Goal: Information Seeking & Learning: Learn about a topic

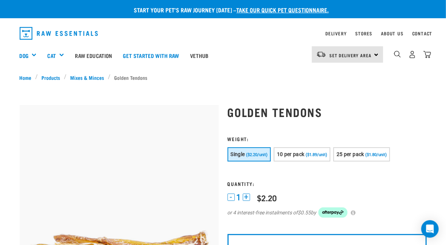
click at [373, 56] on div "Set Delivery Area North Island South Island" at bounding box center [347, 54] width 71 height 16
click at [344, 90] on link "[GEOGRAPHIC_DATA]" at bounding box center [347, 91] width 70 height 16
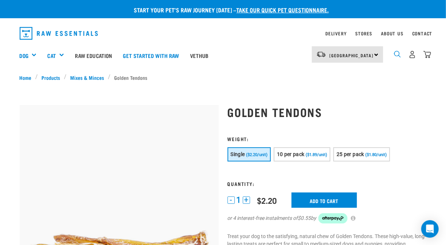
click at [397, 53] on img "dropdown navigation" at bounding box center [397, 54] width 7 height 7
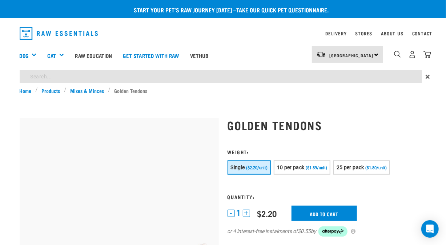
click at [307, 75] on input "search" at bounding box center [221, 76] width 403 height 13
type input "tendons"
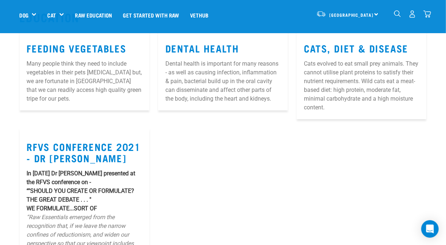
scroll to position [1324, 0]
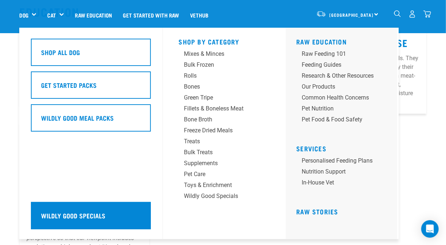
click at [86, 214] on h5 "Wildly Good Specials" at bounding box center [73, 214] width 64 height 9
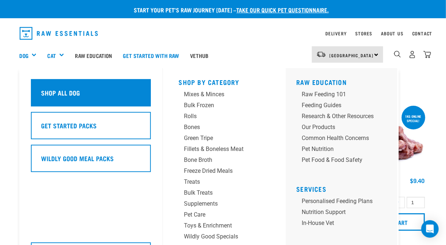
click at [59, 90] on h5 "Shop All Dog" at bounding box center [60, 92] width 39 height 9
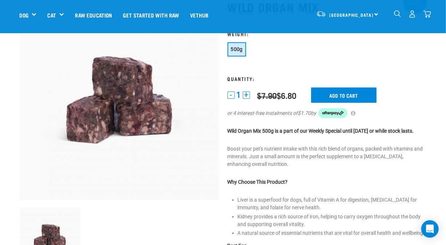
scroll to position [53, 0]
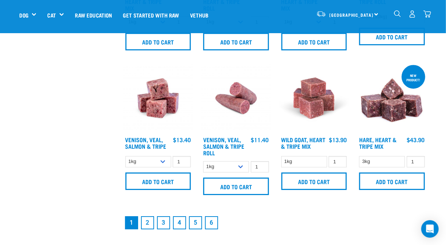
scroll to position [987, 0]
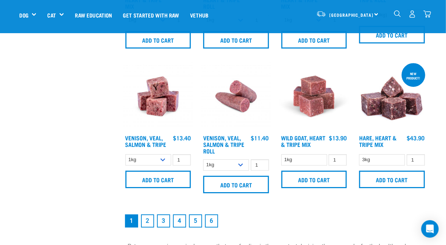
click at [146, 214] on link "2" at bounding box center [147, 220] width 13 height 13
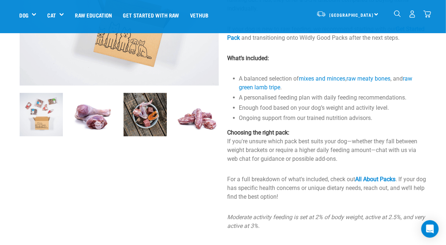
scroll to position [168, 0]
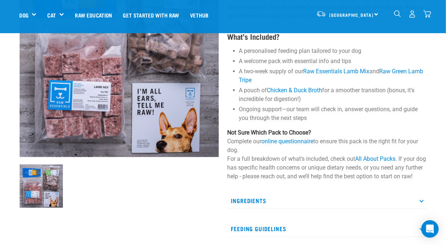
scroll to position [96, 0]
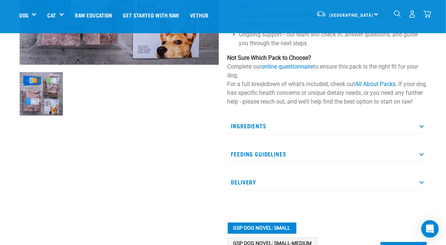
scroll to position [188, 0]
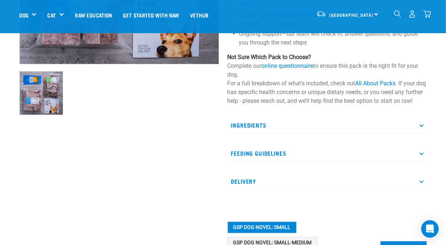
click at [418, 161] on p "Feeding Guidelines" at bounding box center [327, 153] width 199 height 16
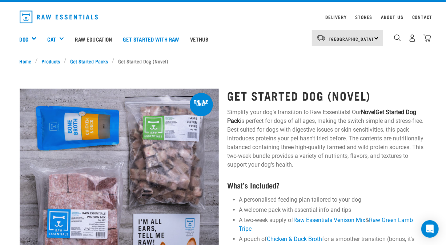
scroll to position [0, 0]
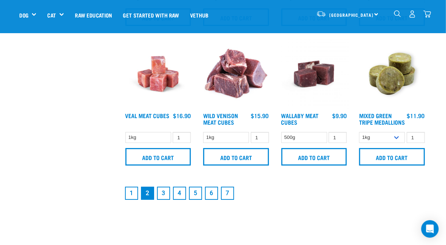
scroll to position [999, 0]
click at [164, 196] on link "3" at bounding box center [163, 192] width 13 height 13
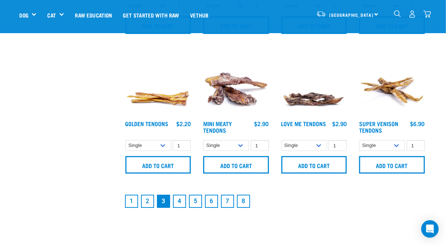
scroll to position [991, 0]
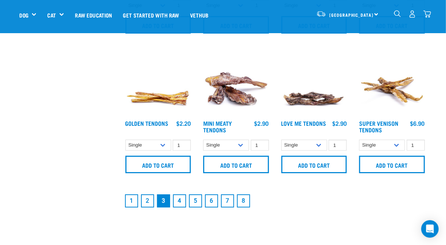
click at [180, 200] on link "4" at bounding box center [179, 200] width 13 height 13
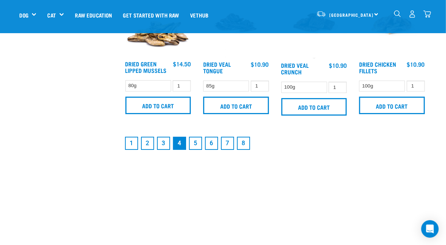
scroll to position [1059, 0]
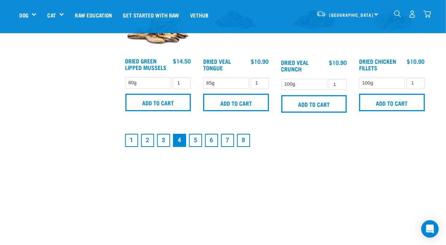
click at [196, 139] on link "5" at bounding box center [195, 140] width 13 height 13
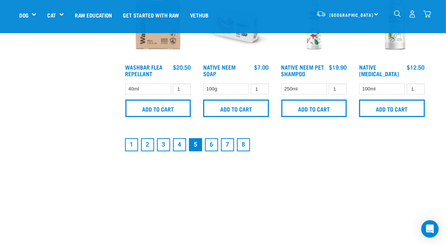
scroll to position [1096, 0]
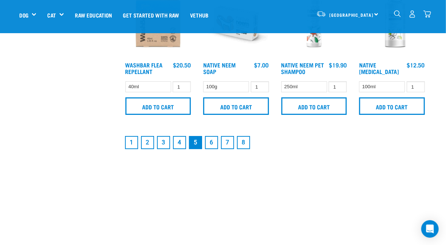
click at [211, 143] on link "6" at bounding box center [211, 142] width 13 height 13
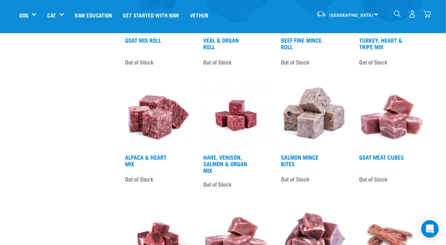
scroll to position [800, 0]
